Goal: Go to known website: Go to known website

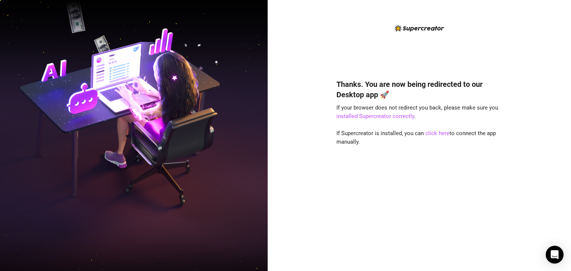
click at [129, 160] on img at bounding box center [133, 135] width 267 height 335
click at [432, 133] on link "click here" at bounding box center [437, 133] width 24 height 7
click at [430, 131] on link "click here" at bounding box center [437, 133] width 24 height 7
click at [438, 131] on link "click here" at bounding box center [437, 133] width 24 height 7
